Goal: Task Accomplishment & Management: Complete application form

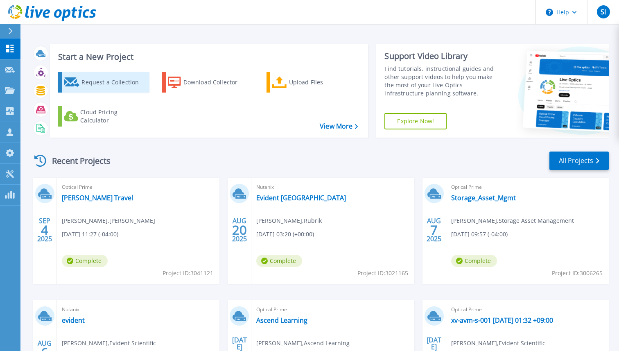
click at [118, 86] on div "Request a Collection" at bounding box center [113, 82] width 65 height 16
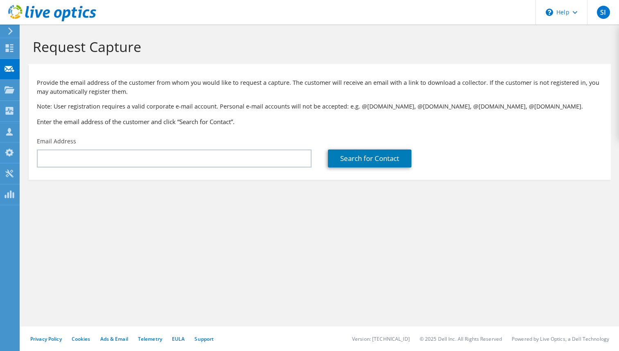
click at [246, 148] on div "Email Address" at bounding box center [174, 152] width 291 height 38
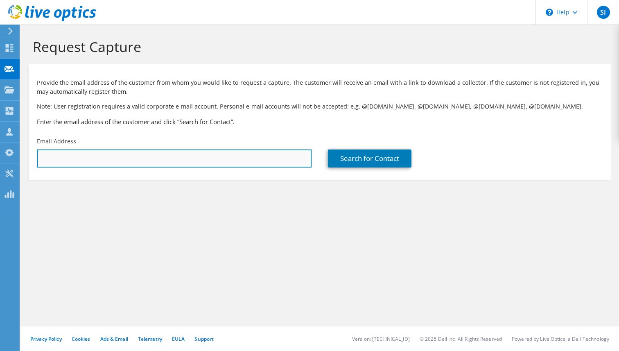
click at [246, 155] on input "text" at bounding box center [174, 158] width 275 height 18
paste input "mitchell.fillion@bnh.bank"
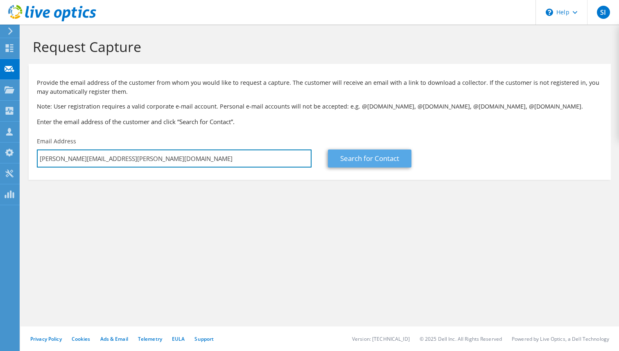
type input "mitchell.fillion@bnh.bank"
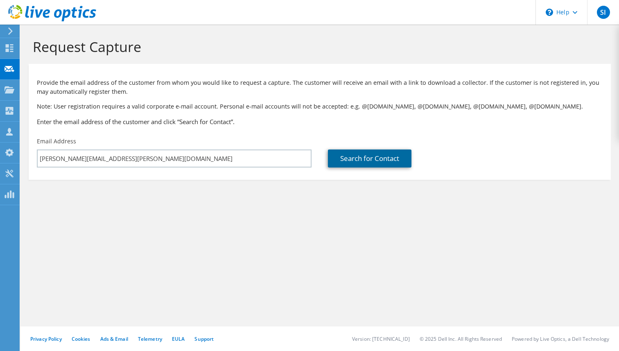
click at [365, 152] on link "Search for Contact" at bounding box center [369, 158] width 83 height 18
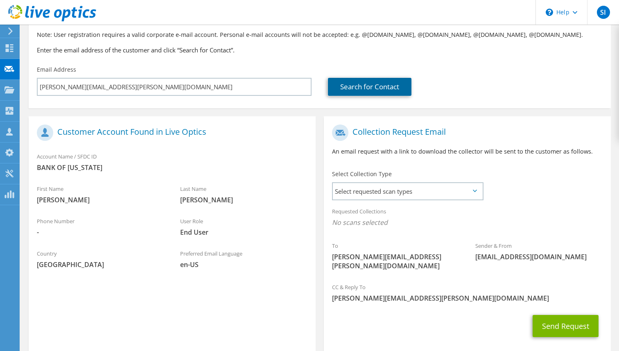
scroll to position [73, 0]
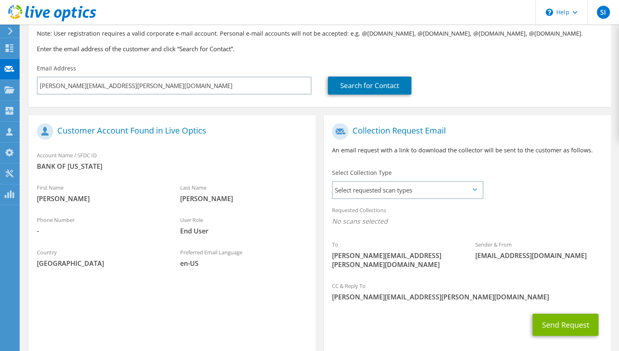
click at [394, 180] on div "Select Collection Type Select requested scan types Server Virtualization Optica…" at bounding box center [407, 183] width 151 height 29
click at [393, 189] on span "Select requested scan types" at bounding box center [407, 190] width 149 height 16
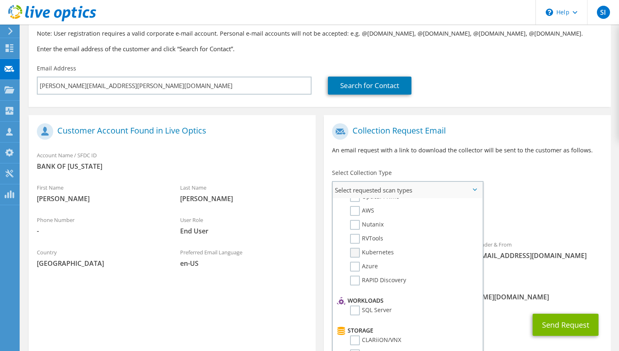
scroll to position [16, 0]
click at [368, 238] on label "RVTools" at bounding box center [366, 241] width 33 height 10
click at [0, 0] on input "RVTools" at bounding box center [0, 0] width 0 height 0
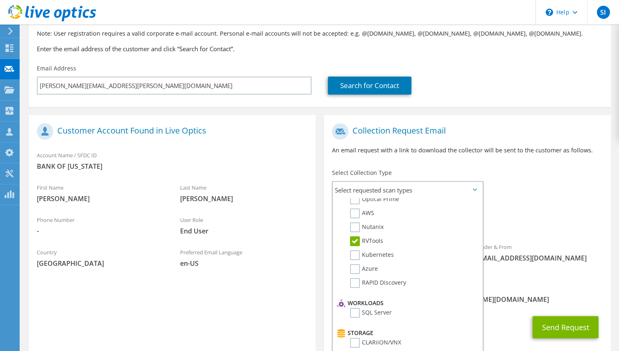
click at [549, 200] on div "To mitchell.fillion@bnh.bank Sender & From liveoptics@liveoptics.com" at bounding box center [467, 199] width 287 height 160
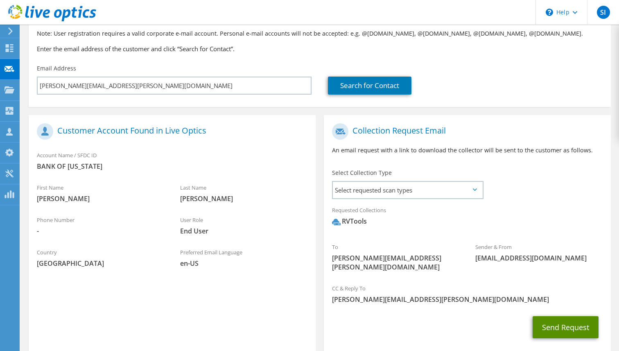
click at [554, 316] on button "Send Request" at bounding box center [565, 327] width 66 height 22
